Goal: Use online tool/utility: Utilize a website feature to perform a specific function

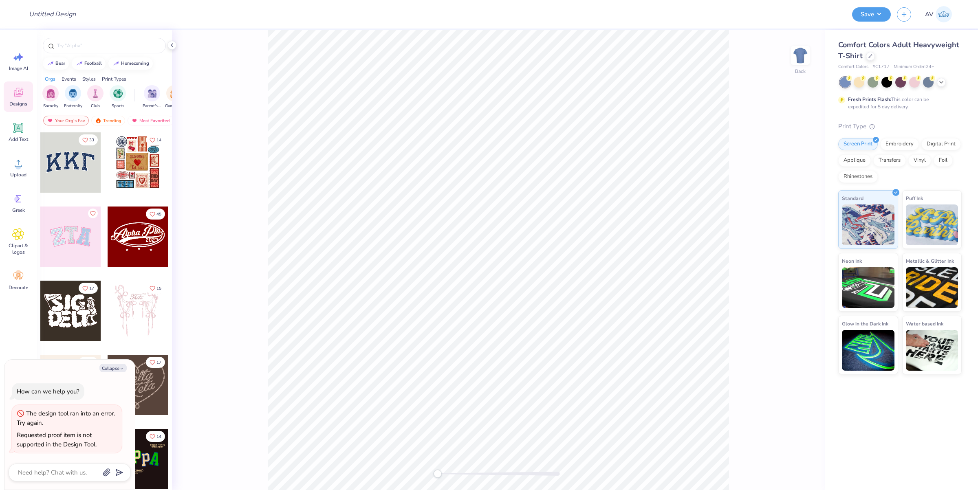
type textarea "x"
click at [869, 60] on div "Comfort Colors Adult Heavyweight T-Shirt" at bounding box center [901, 51] width 124 height 22
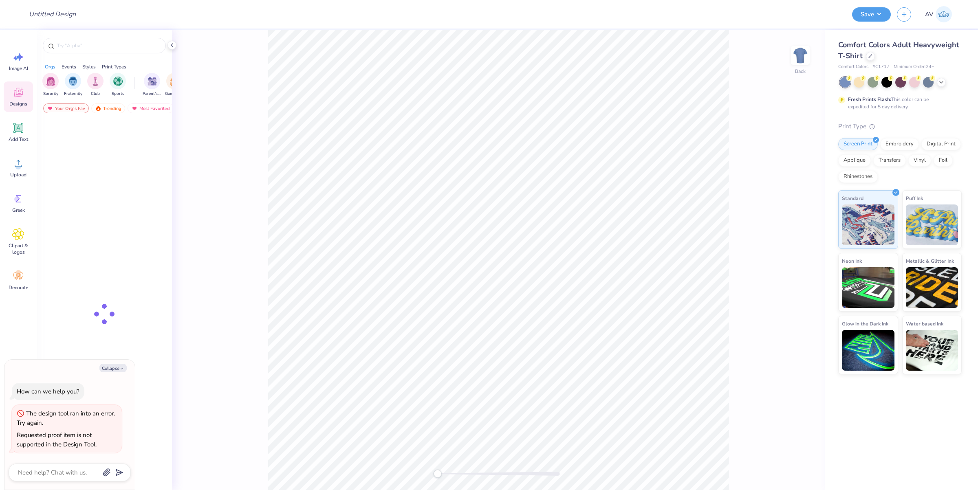
type textarea "x"
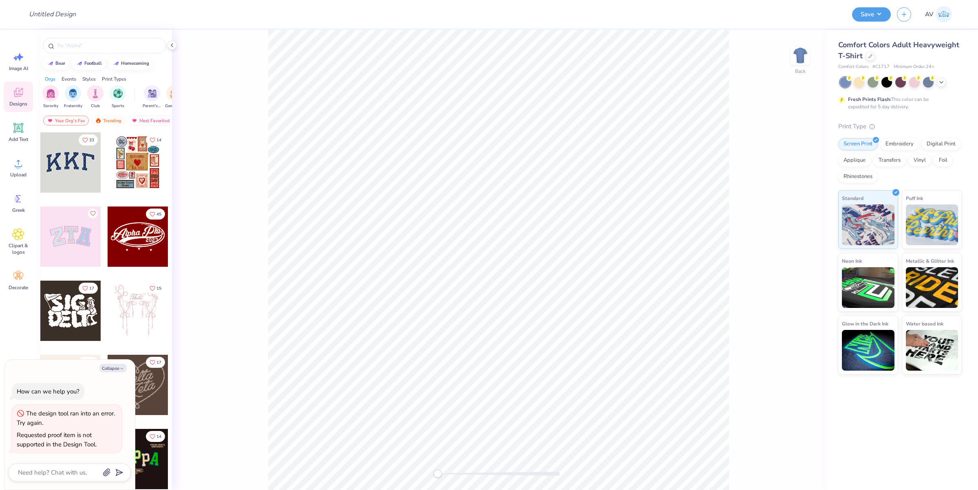
type textarea "x"
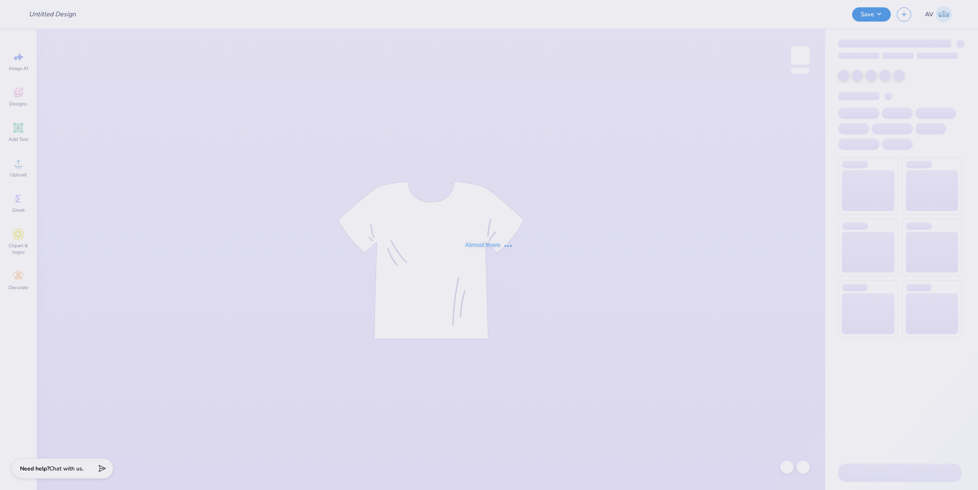
type input "LTS crews"
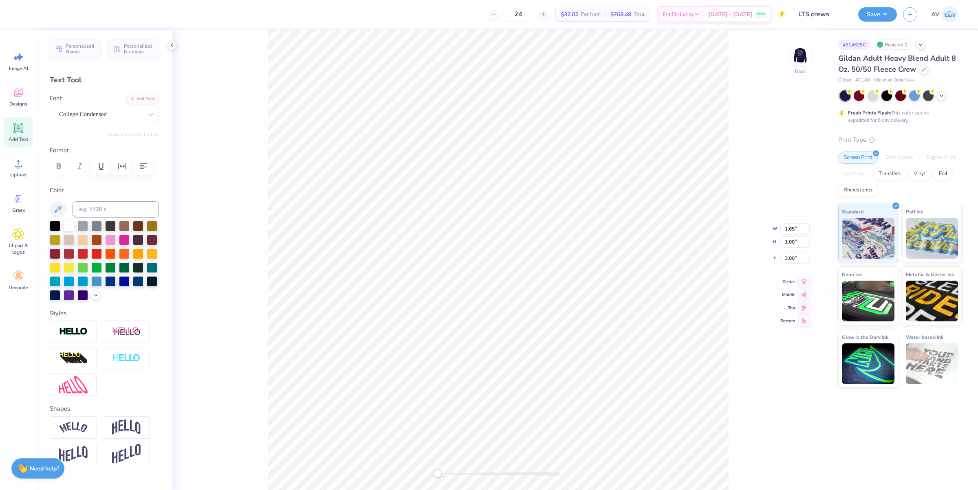
scroll to position [8, 1]
type input "3.09"
type input "4.24"
